Goal: Task Accomplishment & Management: Manage account settings

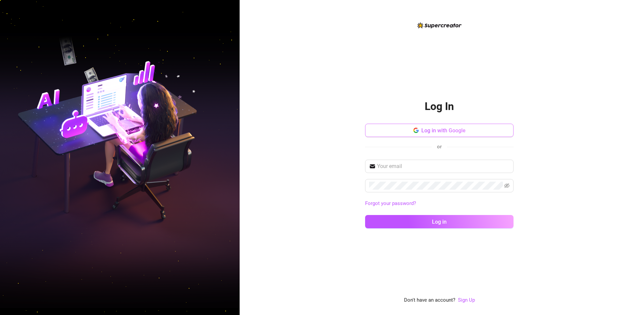
click at [406, 133] on button "Log in with Google" at bounding box center [439, 130] width 149 height 13
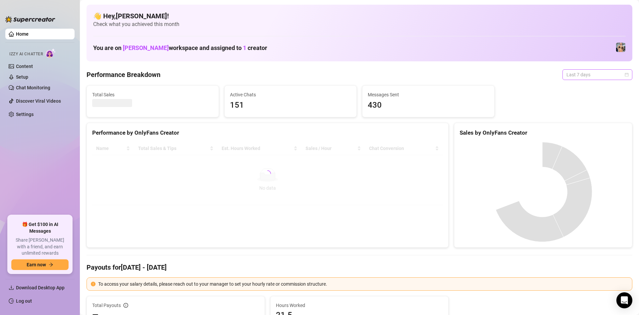
click at [589, 74] on span "Last 7 days" at bounding box center [598, 75] width 62 height 10
click at [583, 127] on div "Custom date" at bounding box center [592, 130] width 67 height 11
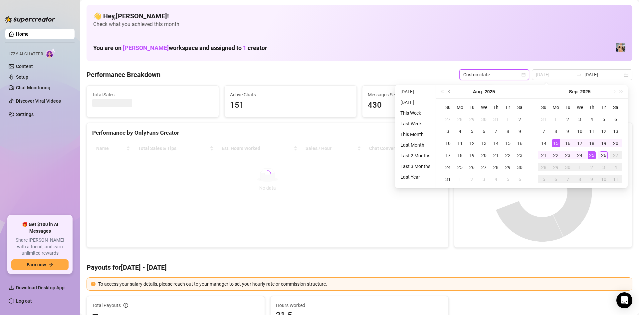
type input "2025-09-15"
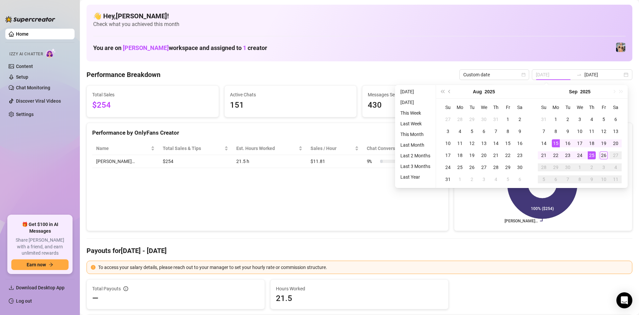
click at [560, 145] on td "15" at bounding box center [556, 143] width 12 height 12
type input "2025-09-26"
click at [600, 157] on div "26" at bounding box center [604, 155] width 8 height 8
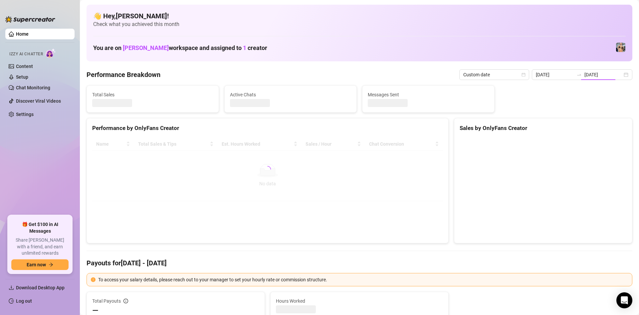
type input "2025-09-15"
type input "2025-09-26"
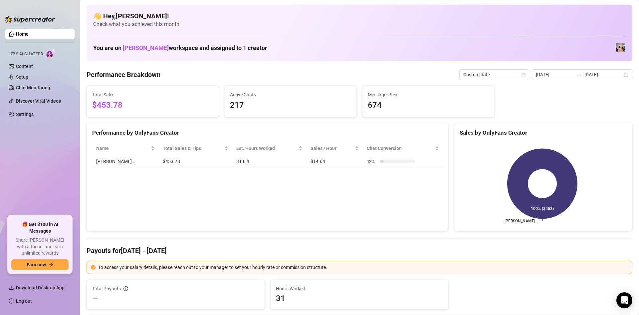
click at [29, 31] on link "Home" at bounding box center [22, 33] width 13 height 5
